Goal: Navigation & Orientation: Find specific page/section

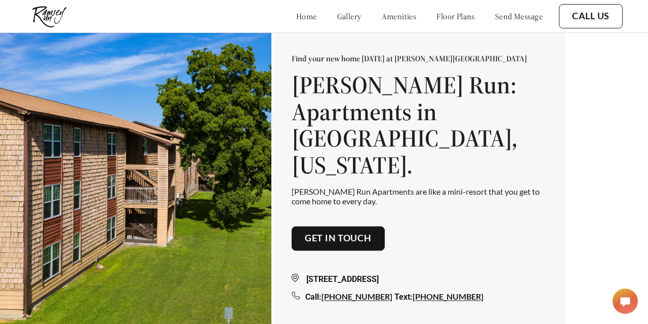
click at [447, 17] on link "floor plans" at bounding box center [456, 16] width 38 height 10
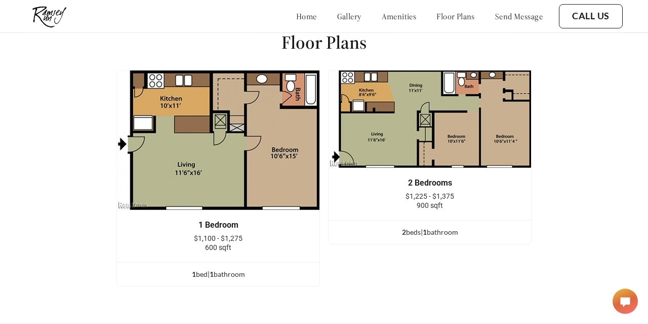
scroll to position [1202, 0]
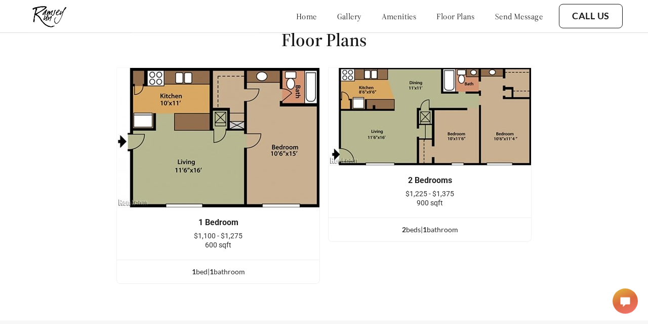
click at [296, 20] on link "home" at bounding box center [306, 16] width 21 height 10
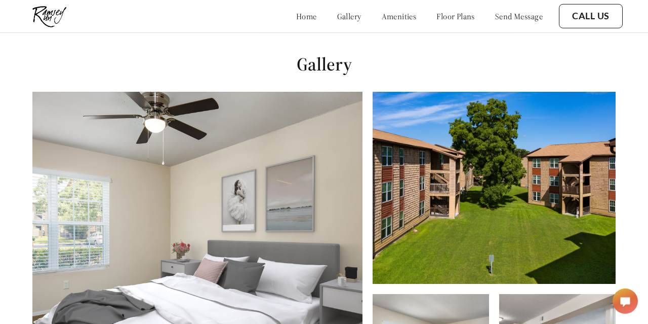
scroll to position [277, 0]
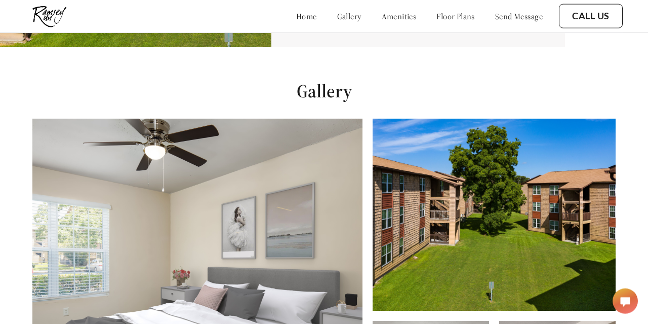
click at [337, 19] on link "gallery" at bounding box center [349, 16] width 24 height 10
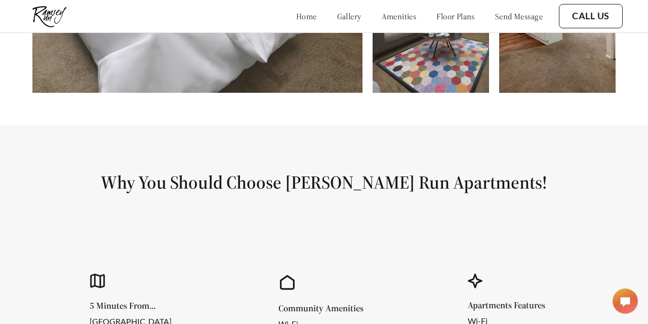
scroll to position [638, 0]
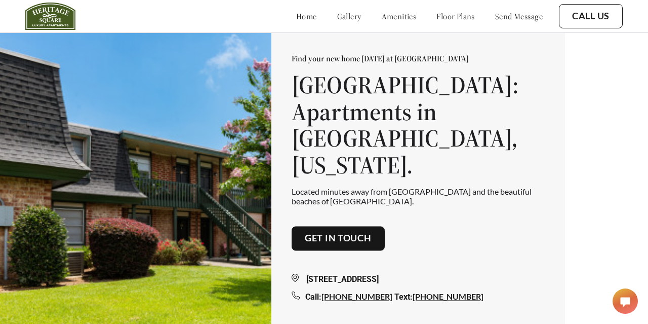
click at [337, 17] on link "gallery" at bounding box center [349, 16] width 24 height 10
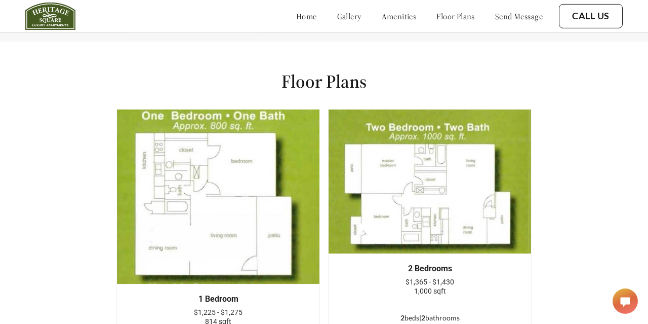
scroll to position [1274, 0]
